Goal: Navigation & Orientation: Find specific page/section

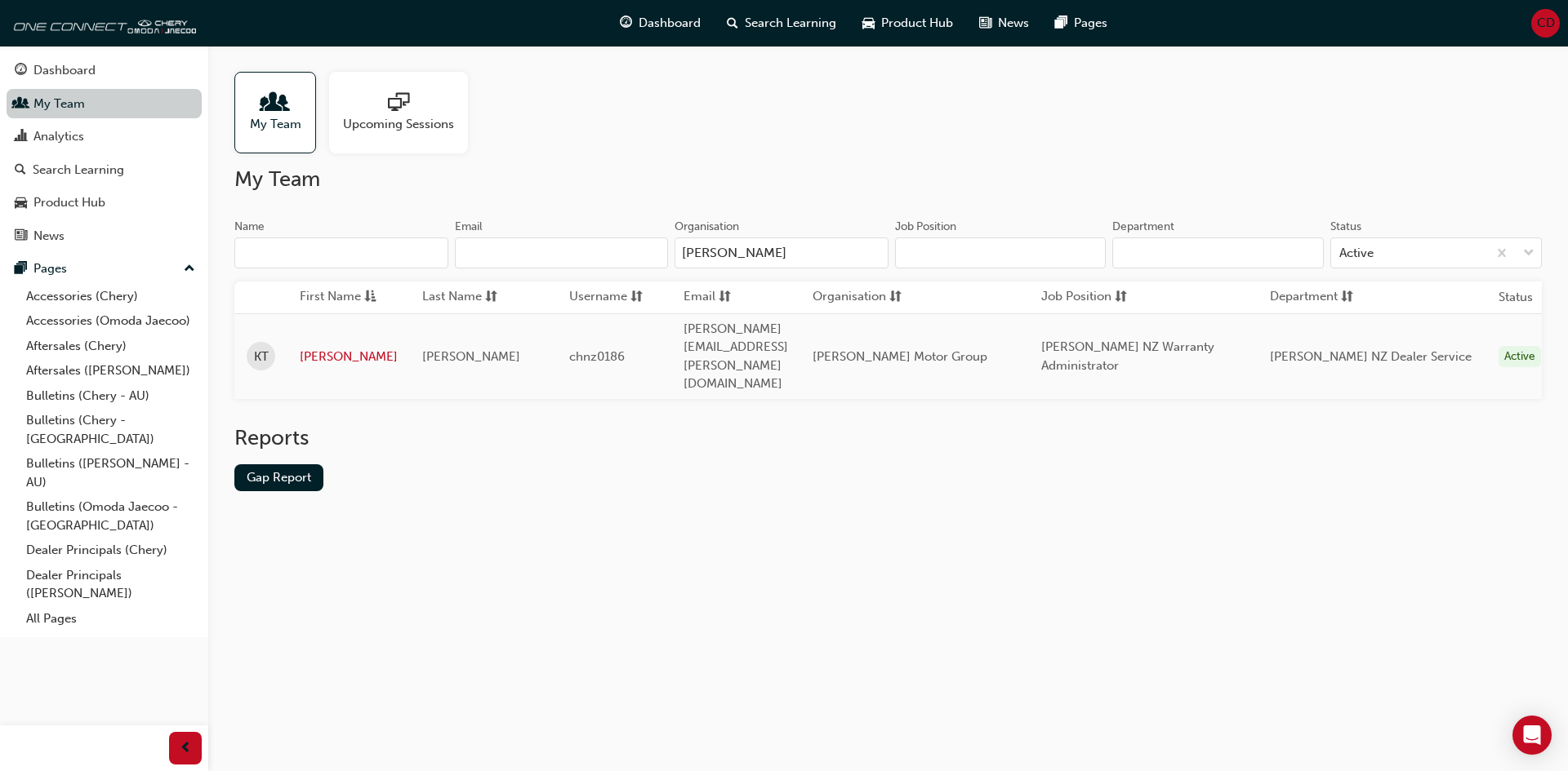
click at [63, 95] on link "My Team" at bounding box center [103, 103] width 195 height 30
click at [64, 71] on div "Dashboard" at bounding box center [65, 71] width 62 height 19
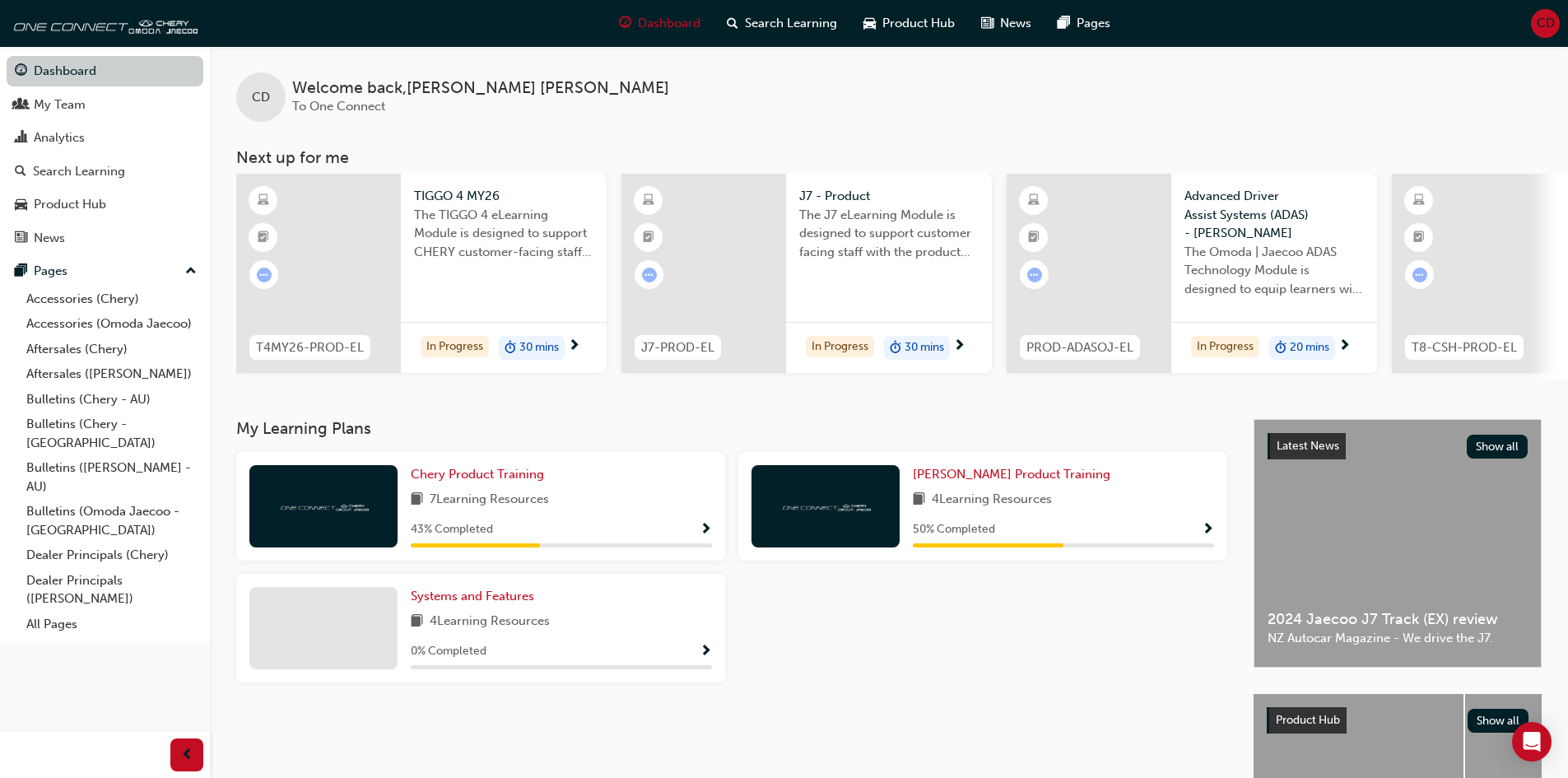
click at [62, 78] on link "Dashboard" at bounding box center [104, 71] width 197 height 30
click at [601, 125] on div "CD Welcome back , [PERSON_NAME] To One Connect Next up for me T4MY26-PROD-EL TI…" at bounding box center [888, 213] width 1358 height 334
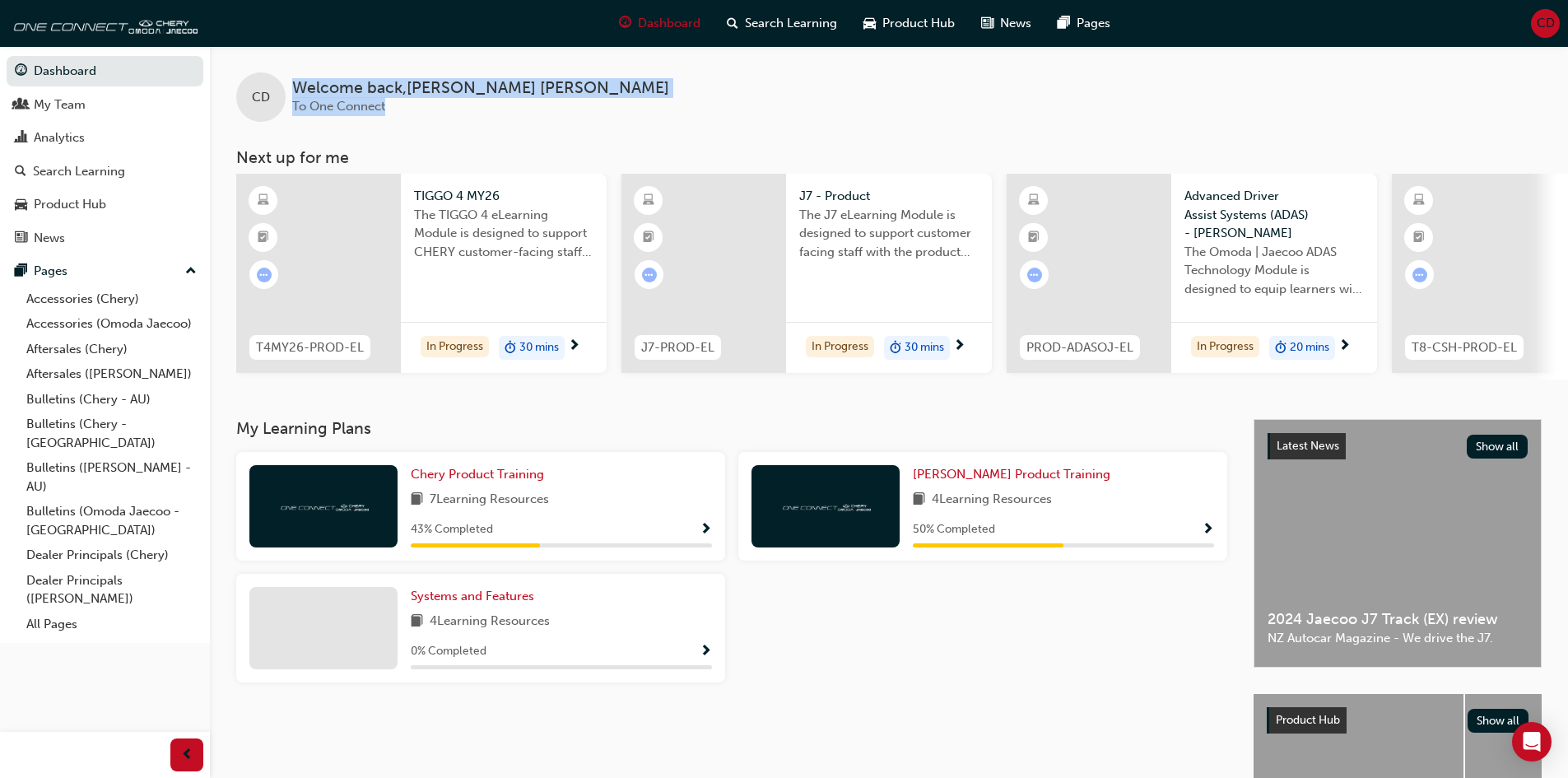
drag, startPoint x: 392, startPoint y: 106, endPoint x: 270, endPoint y: 94, distance: 122.6
click at [270, 94] on div "CD Welcome back , [PERSON_NAME] To One Connect" at bounding box center [888, 84] width 1358 height 76
click at [301, 94] on span "Welcome back , [PERSON_NAME]" at bounding box center [480, 89] width 377 height 19
drag, startPoint x: 293, startPoint y: 91, endPoint x: 428, endPoint y: 114, distance: 136.9
click at [428, 114] on div "Welcome back , [PERSON_NAME] To One Connect" at bounding box center [480, 98] width 377 height 37
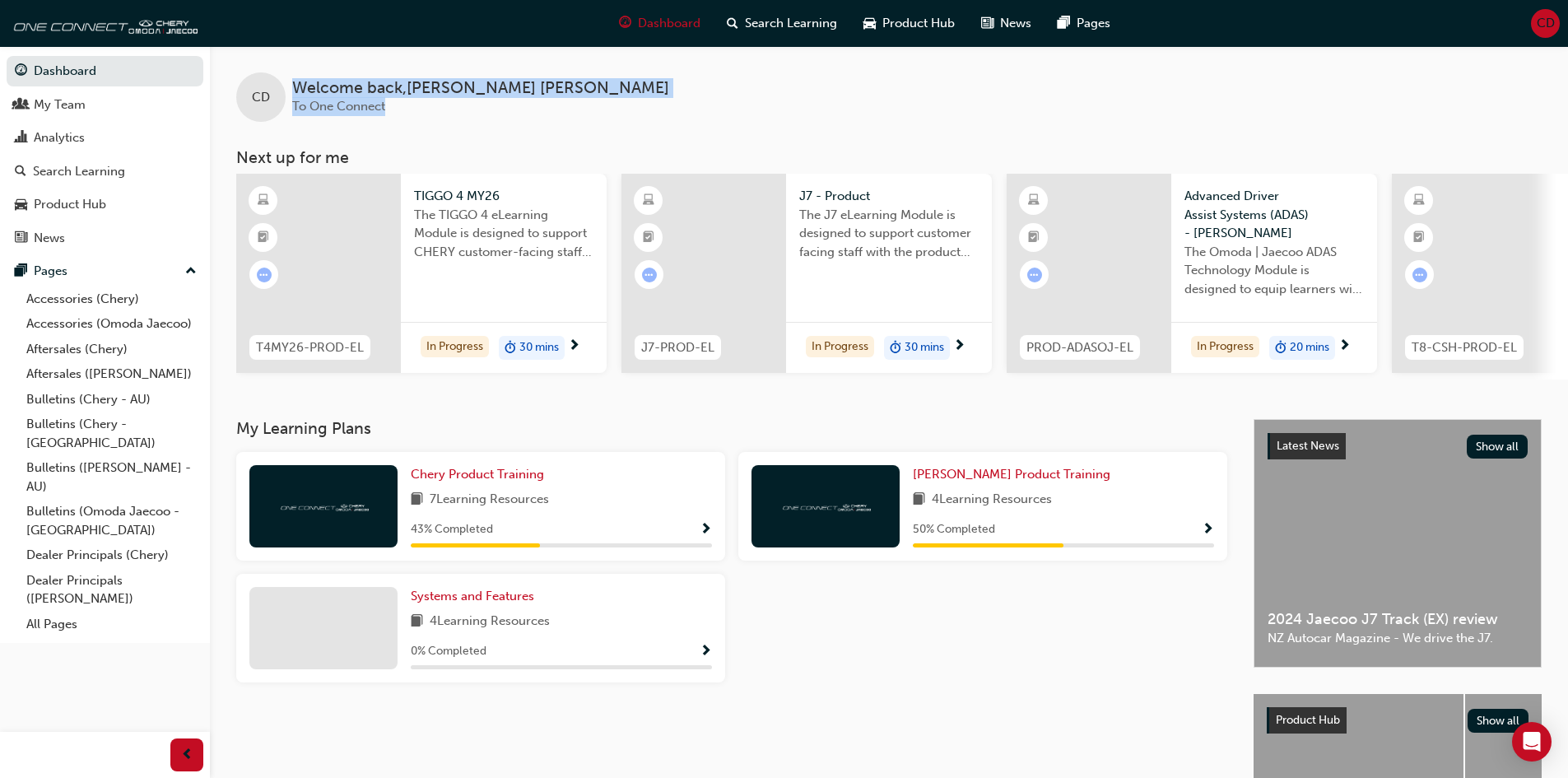
click at [430, 115] on div "Welcome back , [PERSON_NAME] To One Connect" at bounding box center [480, 98] width 377 height 37
drag, startPoint x: 419, startPoint y: 112, endPoint x: 284, endPoint y: 89, distance: 136.9
click at [284, 89] on div "CD Welcome back , [PERSON_NAME] To One Connect" at bounding box center [888, 84] width 1358 height 76
click at [292, 83] on span "Welcome back , [PERSON_NAME]" at bounding box center [480, 89] width 377 height 19
drag, startPoint x: 293, startPoint y: 83, endPoint x: 433, endPoint y: 115, distance: 143.6
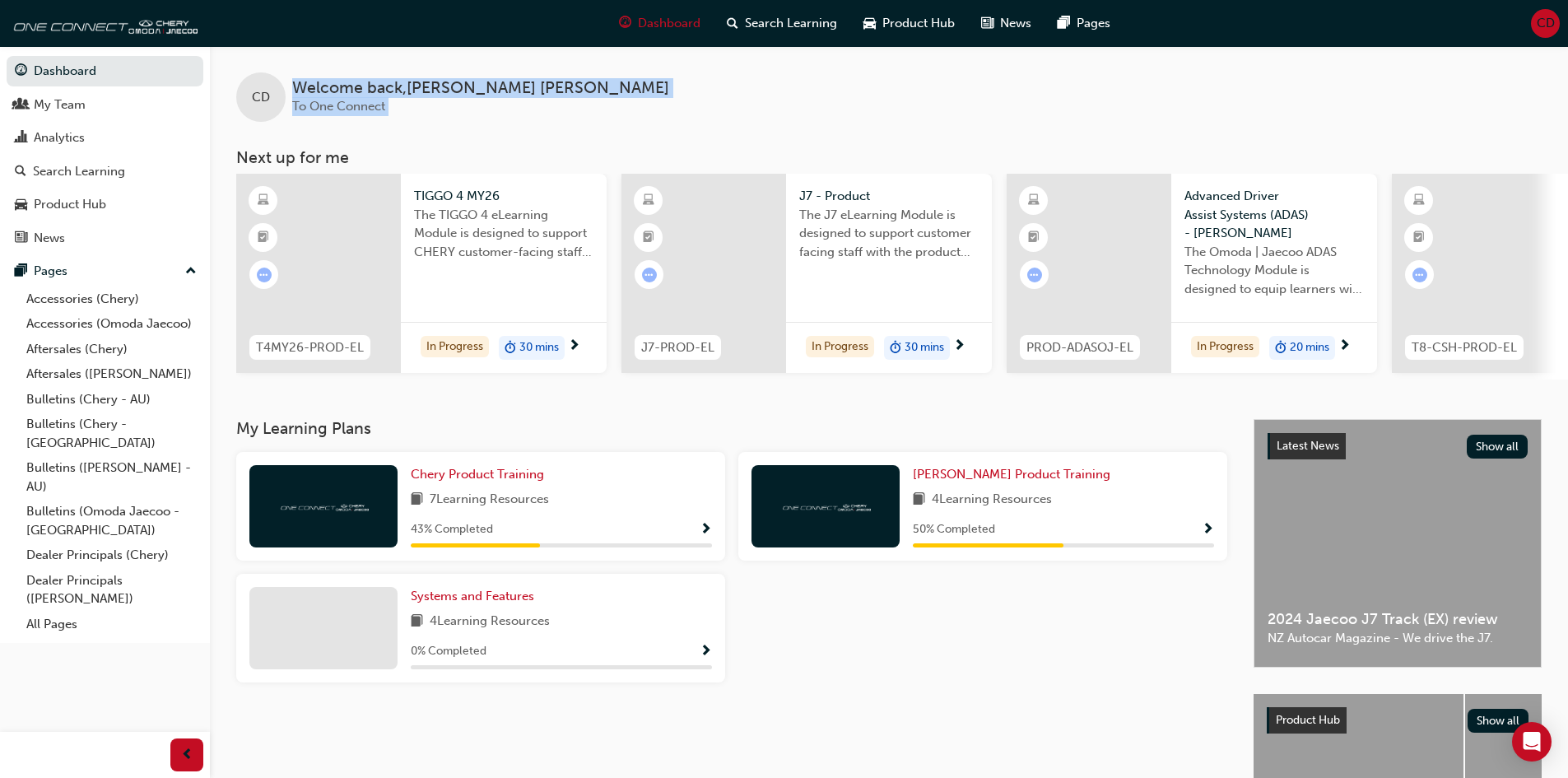
click at [433, 115] on div "Welcome back , [PERSON_NAME] To One Connect" at bounding box center [480, 98] width 377 height 37
